Goal: Task Accomplishment & Management: Manage account settings

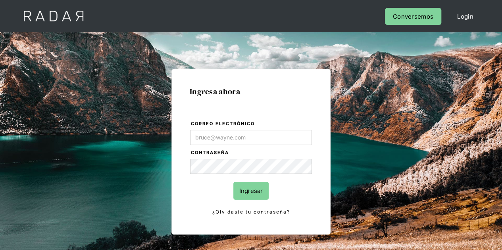
click at [123, 147] on div "Ingresa ahora Correo electrónico Contraseña Ingresar ¿Olvidaste tu contraseña? …" at bounding box center [251, 179] width 373 height 247
click at [208, 140] on input "Correo electrónico" at bounding box center [251, 137] width 122 height 15
type input "Evans@prontopaga.com"
